Goal: Check status: Check status

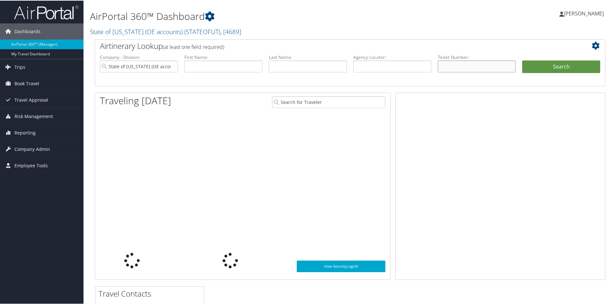
click at [447, 67] on input "text" at bounding box center [477, 66] width 78 height 12
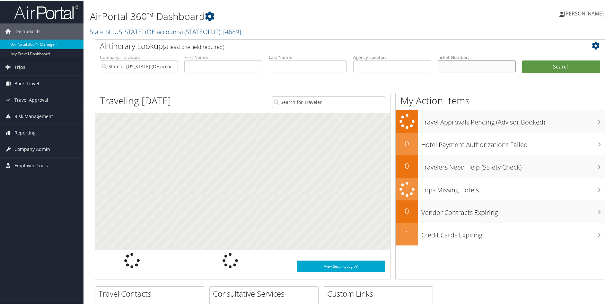
paste input "8900897941815"
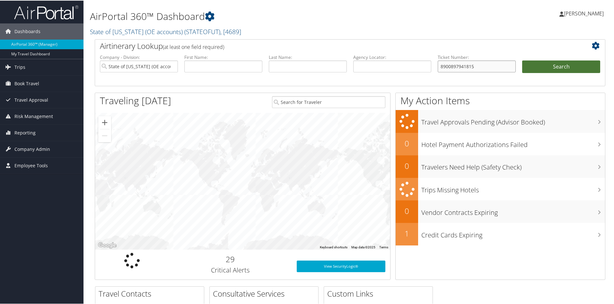
type input "8900897941815"
click at [557, 67] on button "Search" at bounding box center [561, 66] width 78 height 13
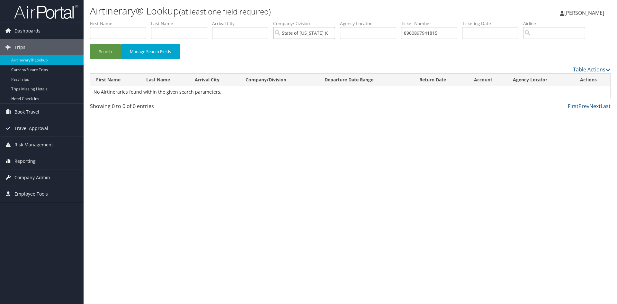
click at [334, 33] on input "State of [US_STATE] (OE accounts)" at bounding box center [304, 33] width 62 height 12
click at [104, 50] on button "Search" at bounding box center [105, 51] width 31 height 15
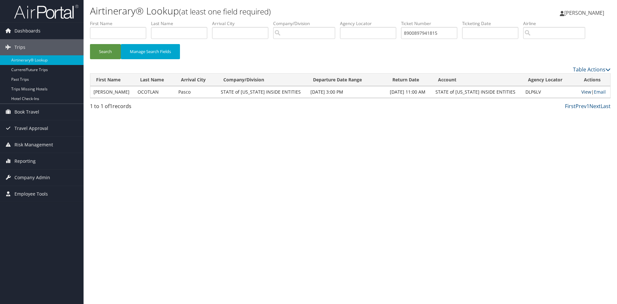
click at [584, 91] on link "View" at bounding box center [586, 92] width 10 height 6
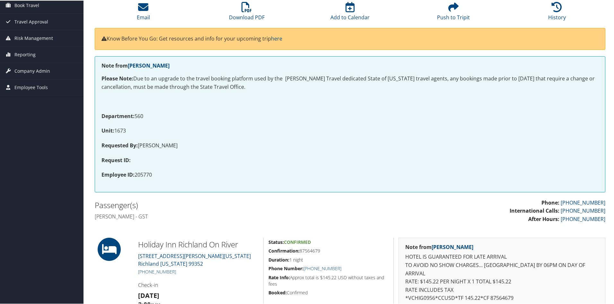
scroll to position [96, 0]
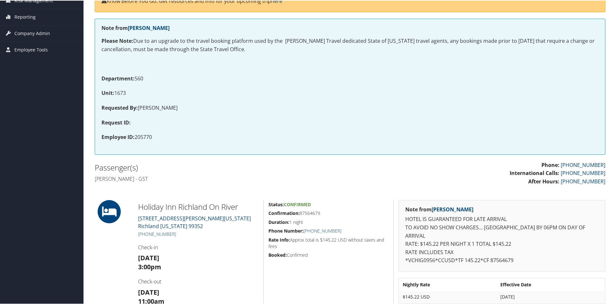
click at [145, 136] on p "Employee ID: 205770" at bounding box center [350, 136] width 497 height 8
copy p "205770"
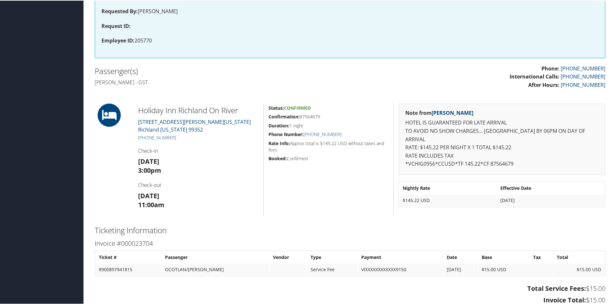
scroll to position [0, 0]
